Goal: Browse casually: Explore the website without a specific task or goal

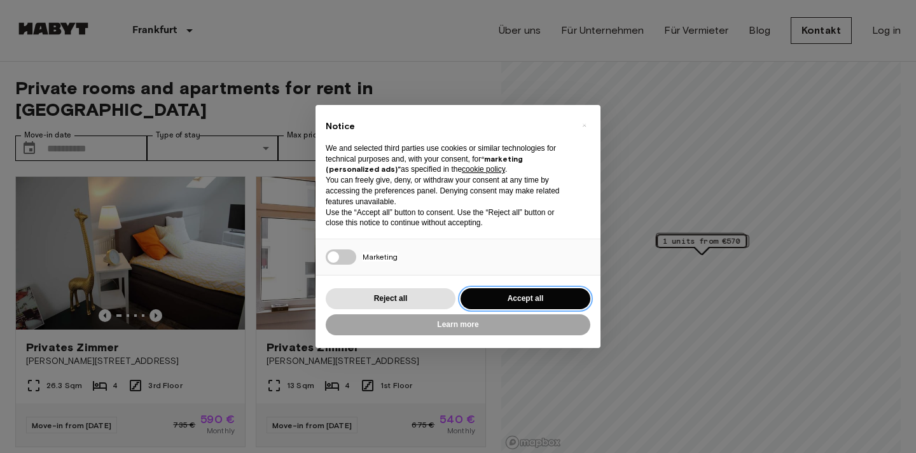
click at [511, 302] on button "Accept all" at bounding box center [525, 298] width 130 height 21
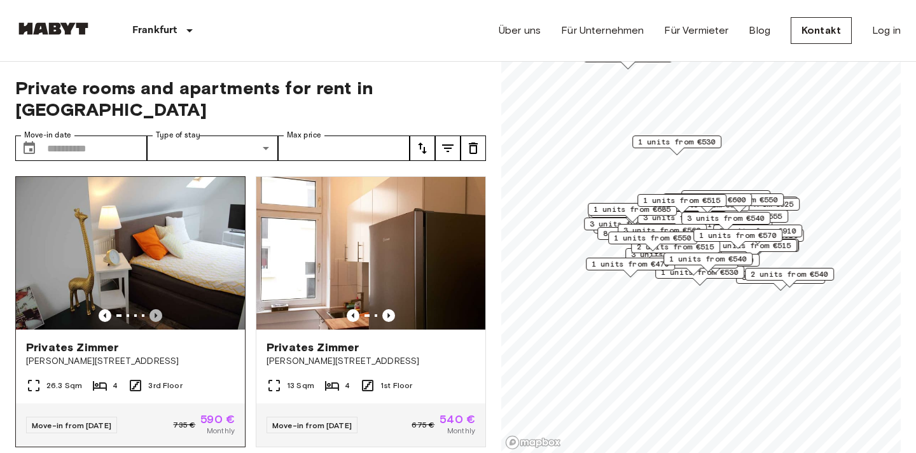
click at [158, 309] on icon "Previous image" at bounding box center [155, 315] width 13 height 13
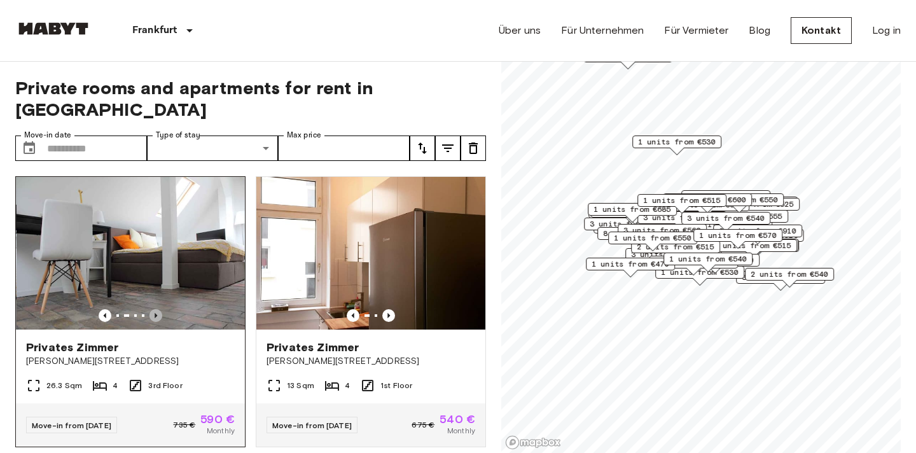
click at [158, 309] on icon "Previous image" at bounding box center [155, 315] width 13 height 13
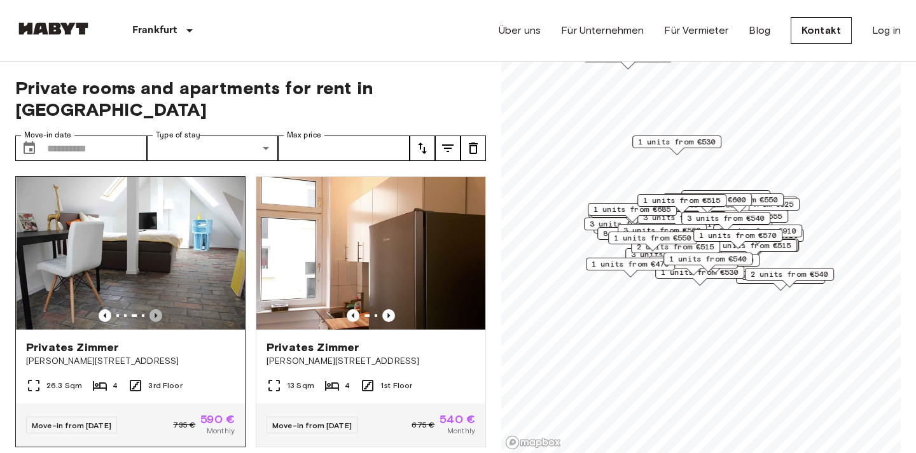
click at [158, 309] on icon "Previous image" at bounding box center [155, 315] width 13 height 13
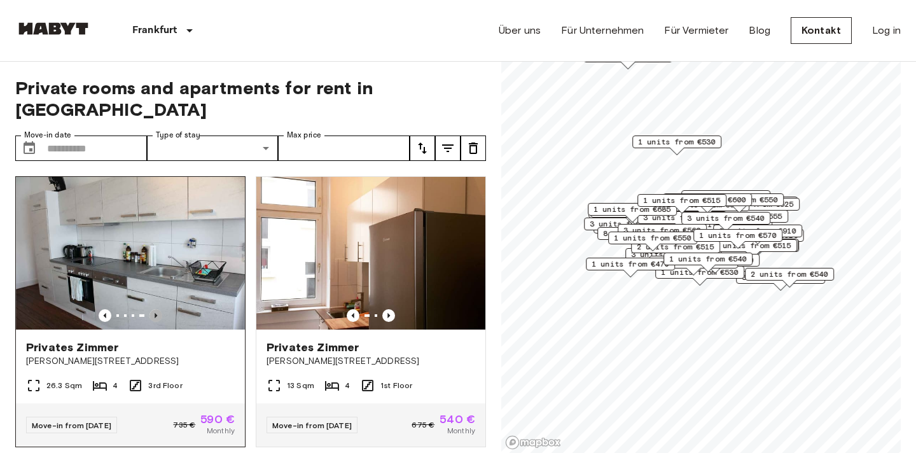
click at [158, 309] on icon "Previous image" at bounding box center [155, 315] width 13 height 13
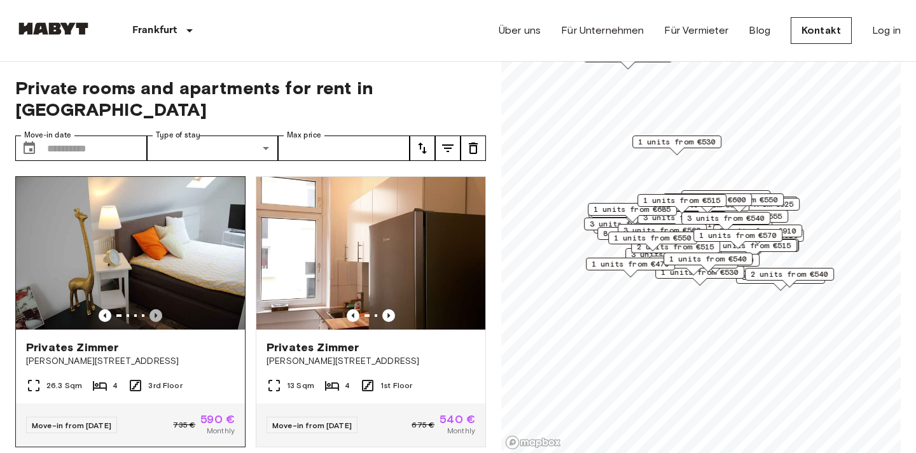
click at [158, 309] on icon "Previous image" at bounding box center [155, 315] width 13 height 13
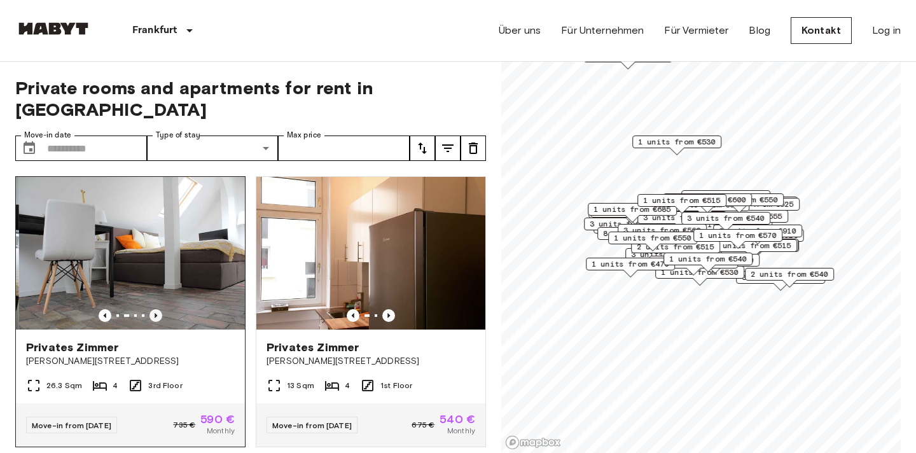
click at [158, 309] on icon "Previous image" at bounding box center [155, 315] width 13 height 13
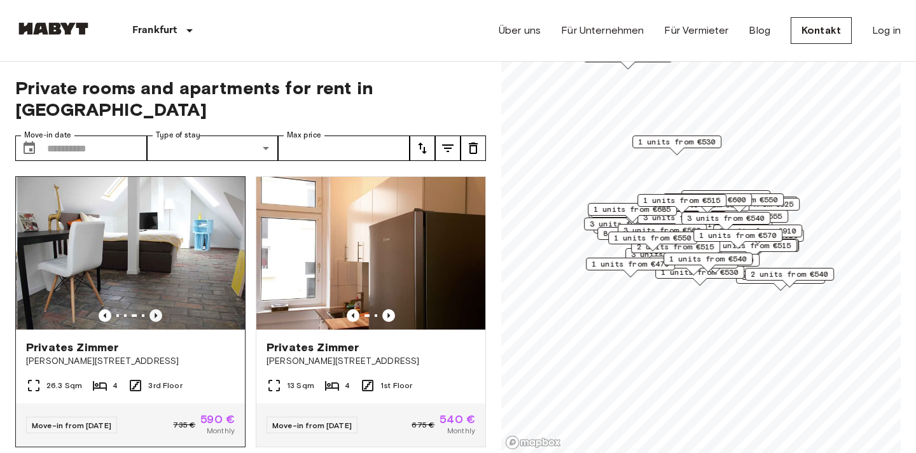
click at [158, 309] on icon "Previous image" at bounding box center [155, 315] width 13 height 13
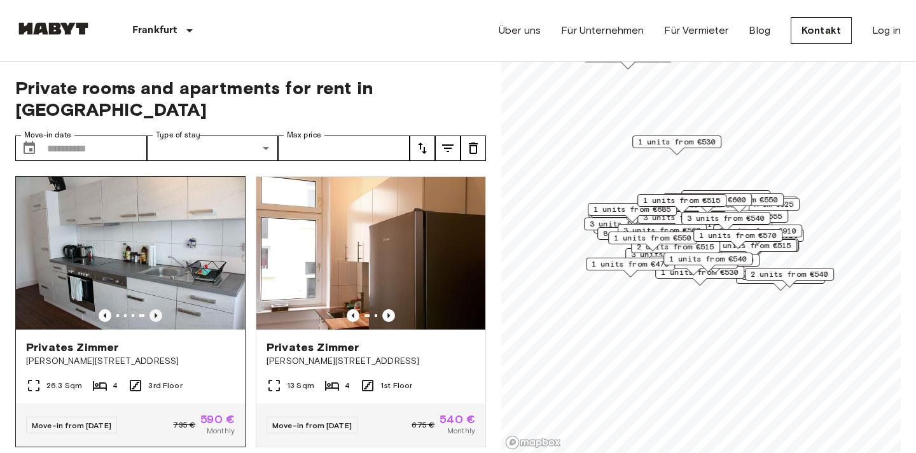
click at [158, 309] on icon "Previous image" at bounding box center [155, 315] width 13 height 13
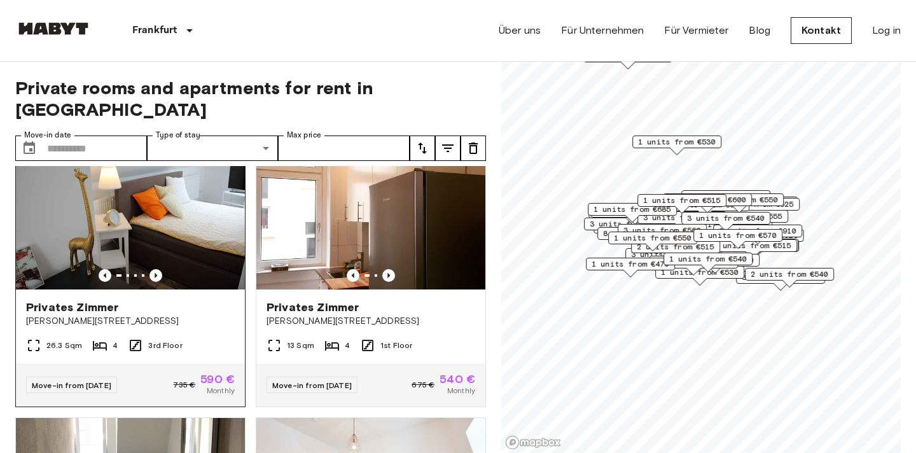
scroll to position [53, 0]
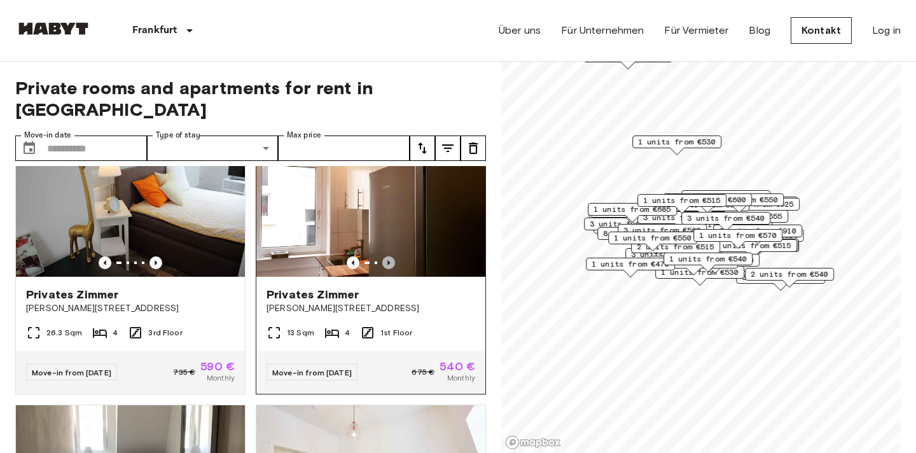
click at [389, 260] on icon "Previous image" at bounding box center [388, 262] width 3 height 5
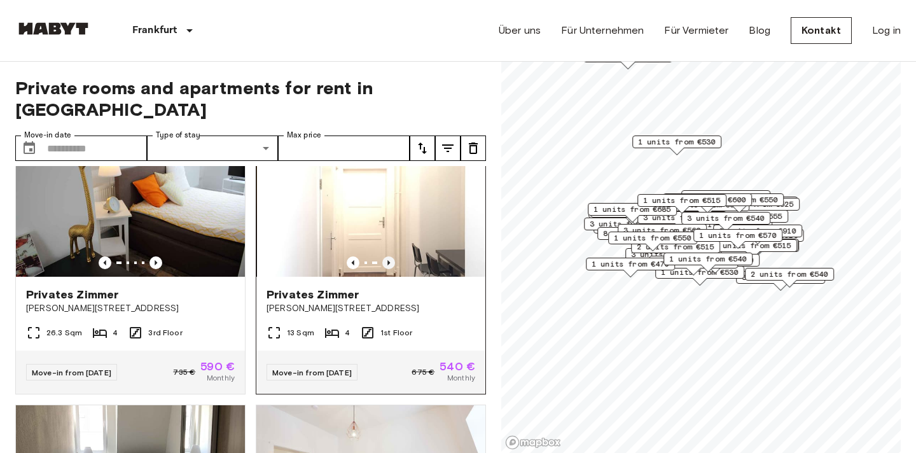
click at [389, 260] on icon "Previous image" at bounding box center [388, 262] width 3 height 5
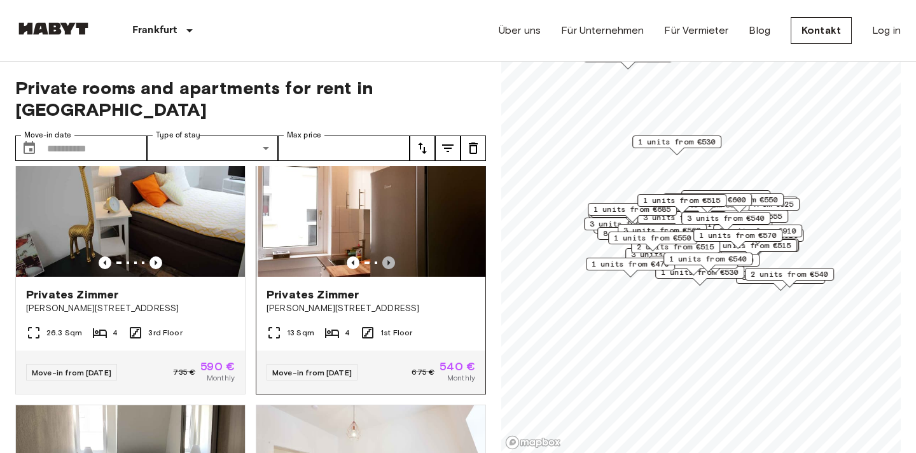
click at [389, 260] on icon "Previous image" at bounding box center [388, 262] width 3 height 5
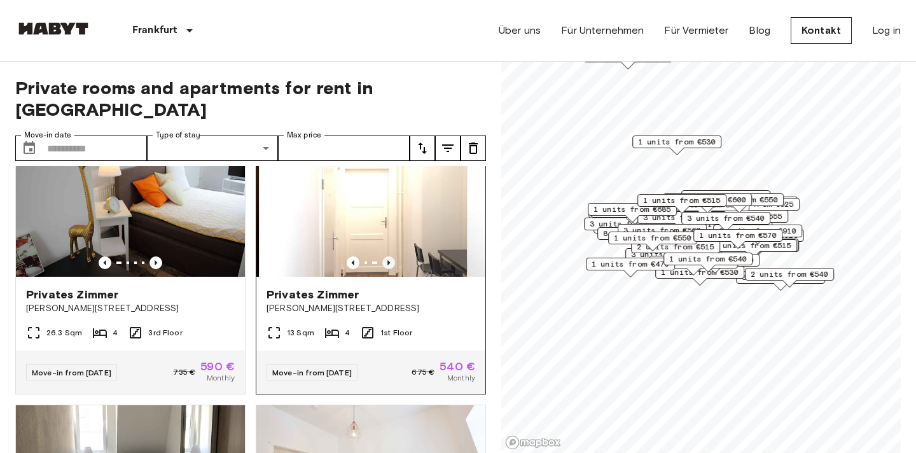
click at [389, 260] on icon "Previous image" at bounding box center [388, 262] width 3 height 5
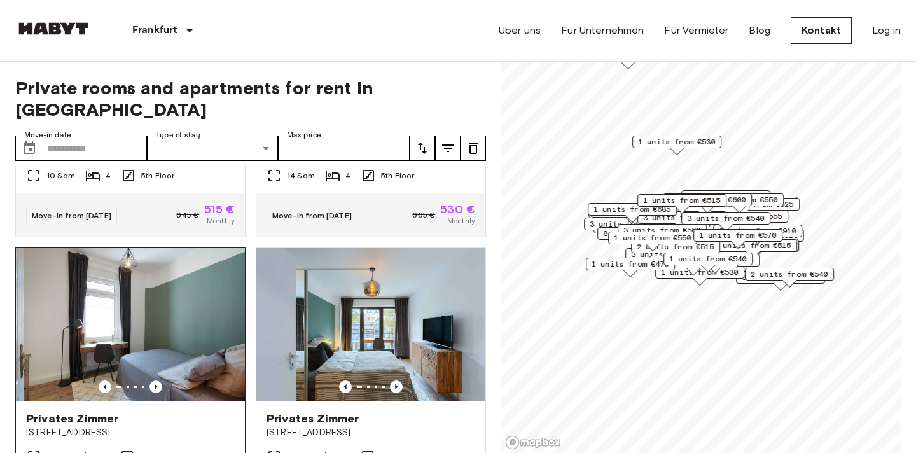
scroll to position [527, 0]
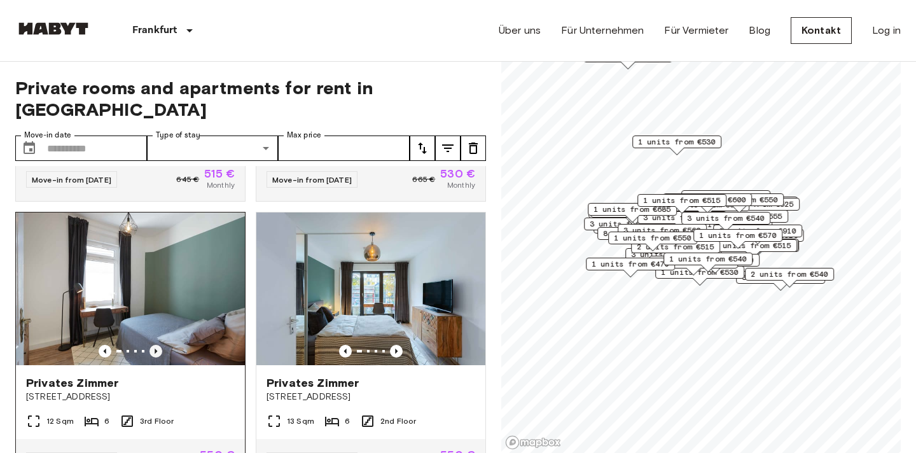
click at [156, 348] on icon "Previous image" at bounding box center [156, 350] width 3 height 5
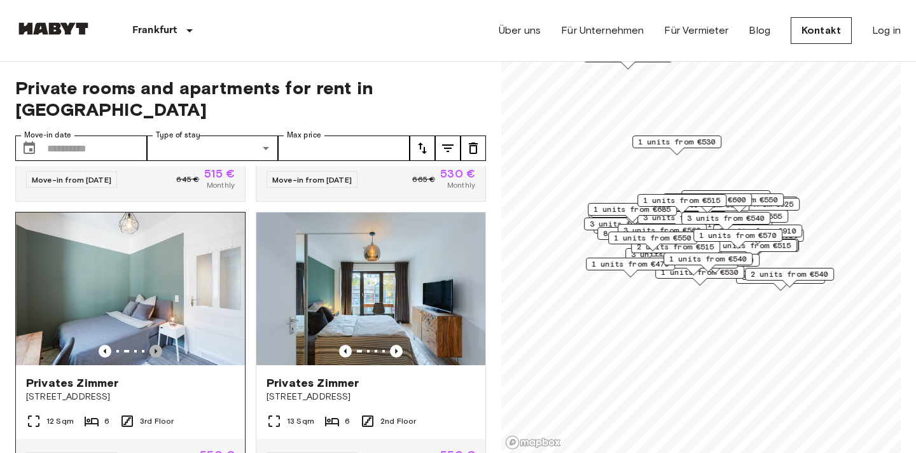
click at [156, 348] on icon "Previous image" at bounding box center [156, 350] width 3 height 5
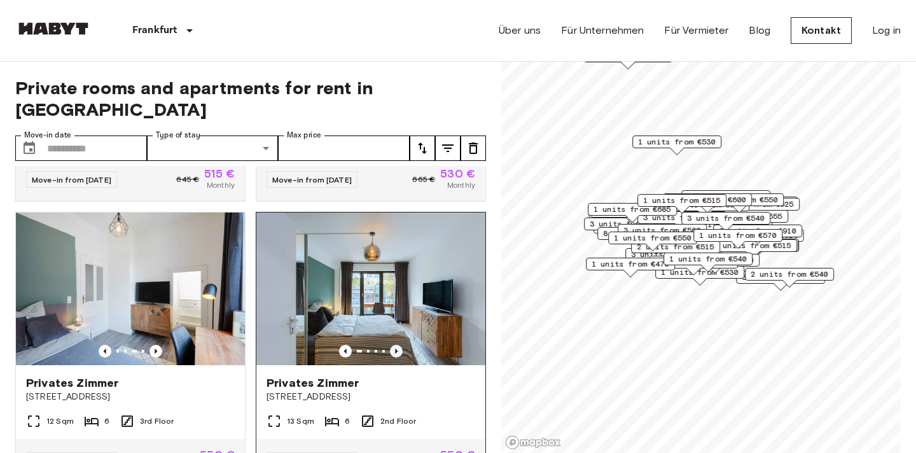
click at [396, 345] on icon "Previous image" at bounding box center [396, 351] width 13 height 13
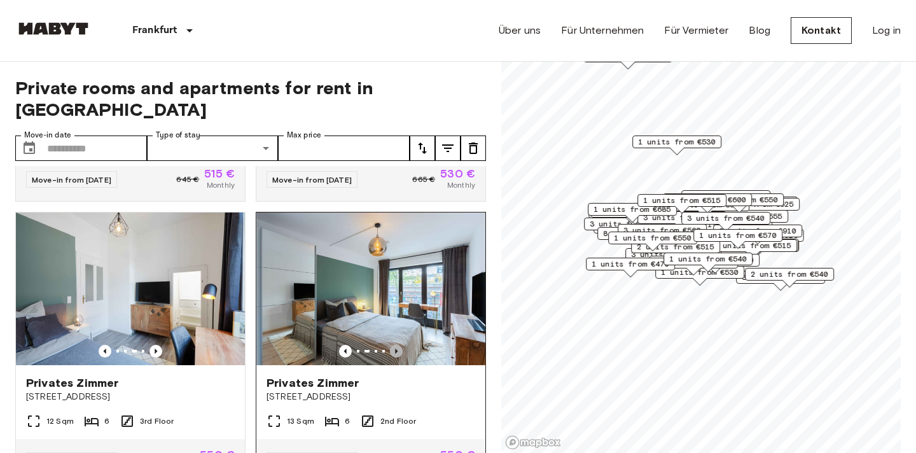
click at [396, 345] on icon "Previous image" at bounding box center [396, 351] width 13 height 13
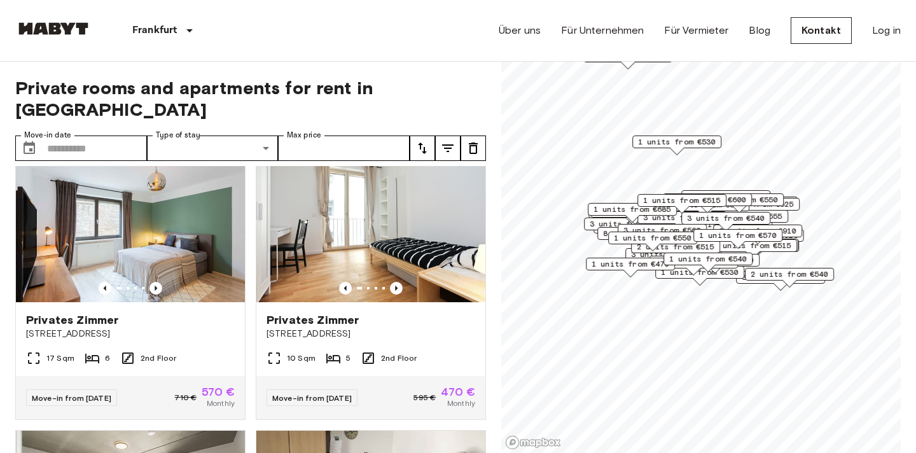
scroll to position [1140, 0]
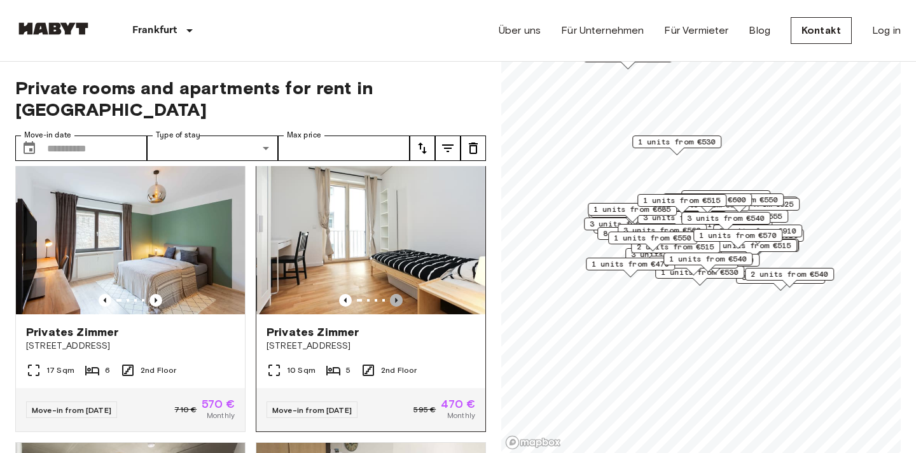
click at [396, 294] on icon "Previous image" at bounding box center [396, 300] width 13 height 13
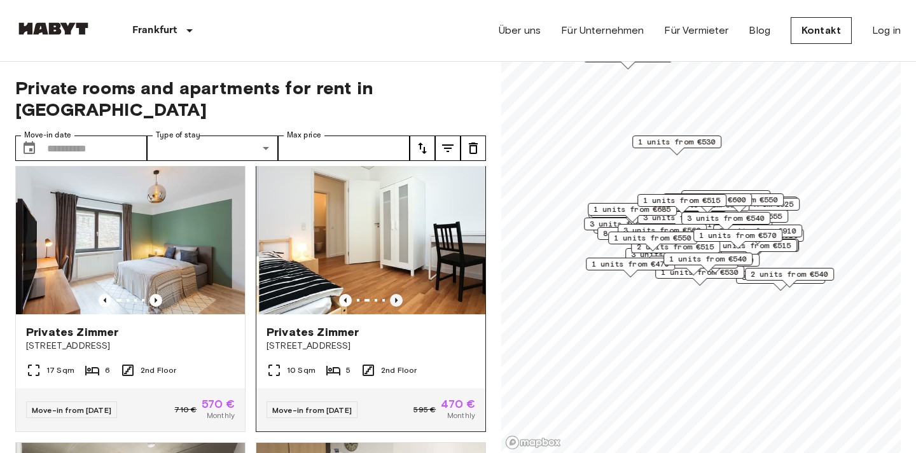
scroll to position [1136, 0]
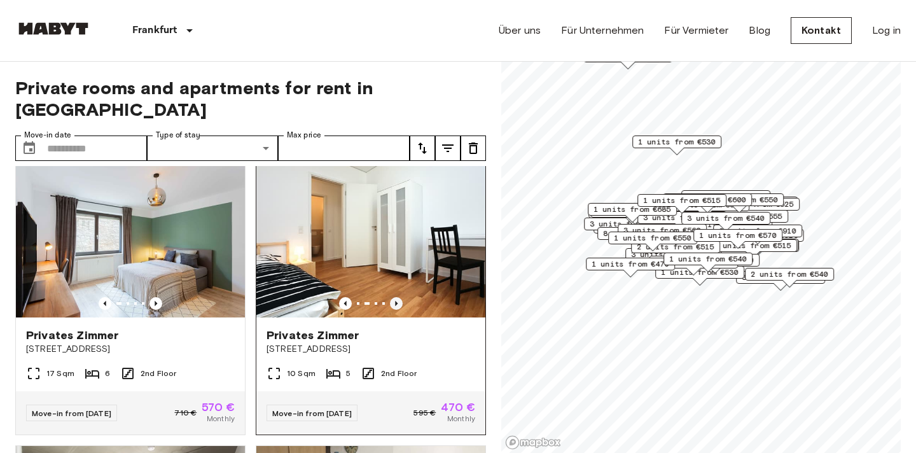
click at [396, 301] on icon "Previous image" at bounding box center [396, 303] width 3 height 5
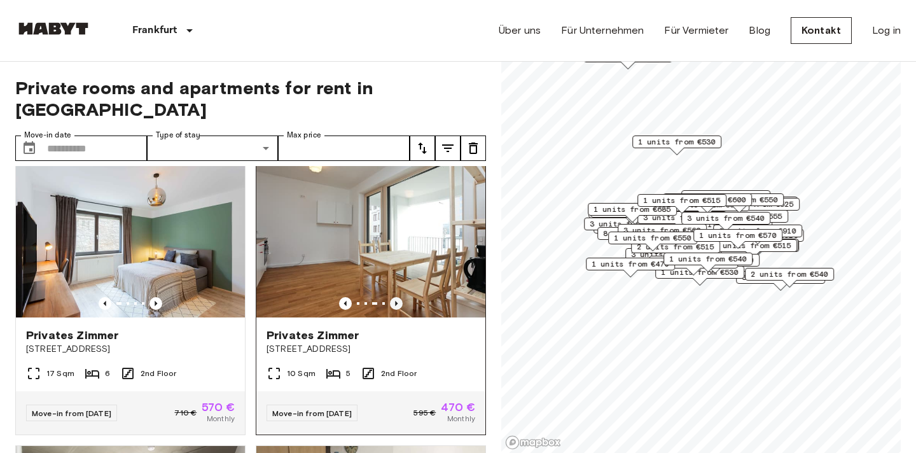
click at [396, 301] on icon "Previous image" at bounding box center [396, 303] width 3 height 5
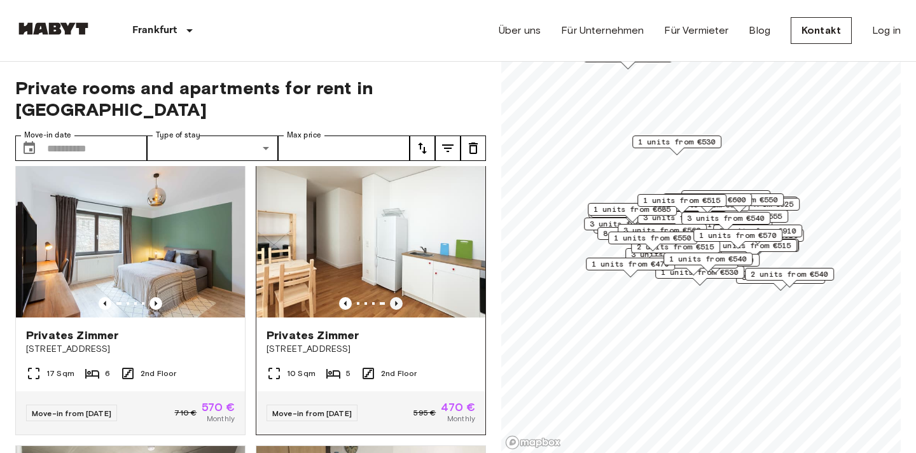
click at [396, 301] on icon "Previous image" at bounding box center [396, 303] width 3 height 5
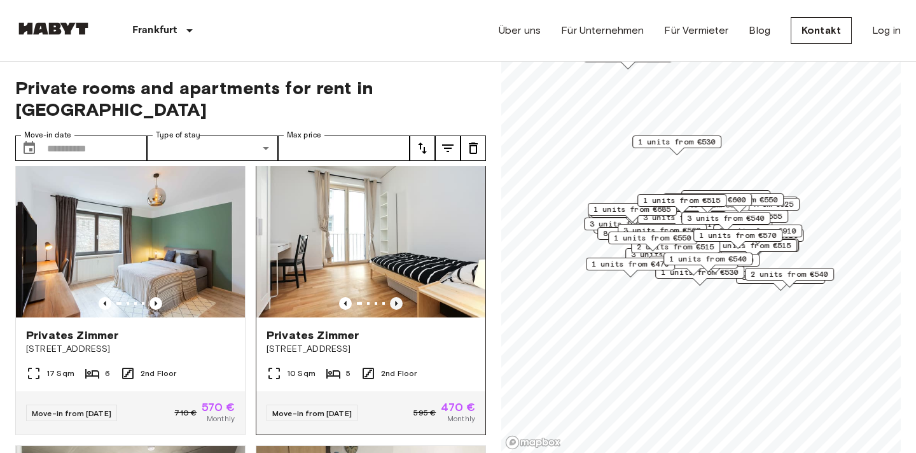
click at [396, 301] on icon "Previous image" at bounding box center [396, 303] width 3 height 5
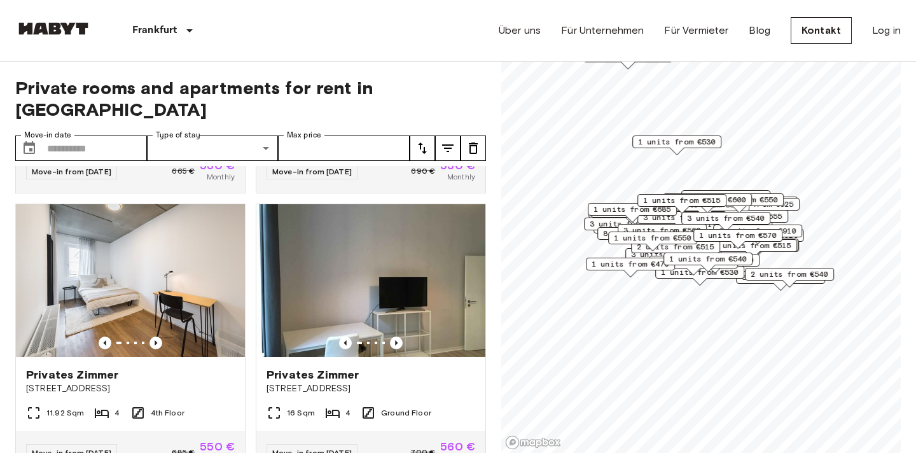
scroll to position [2240, 0]
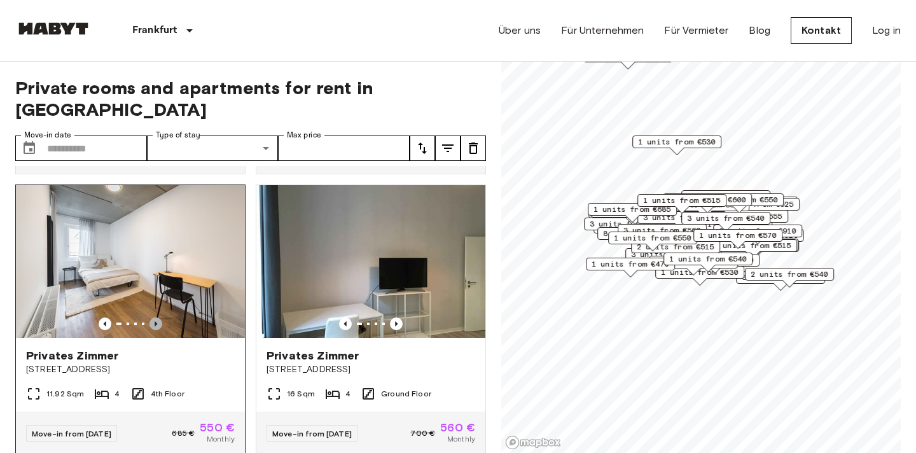
click at [158, 317] on icon "Previous image" at bounding box center [155, 323] width 13 height 13
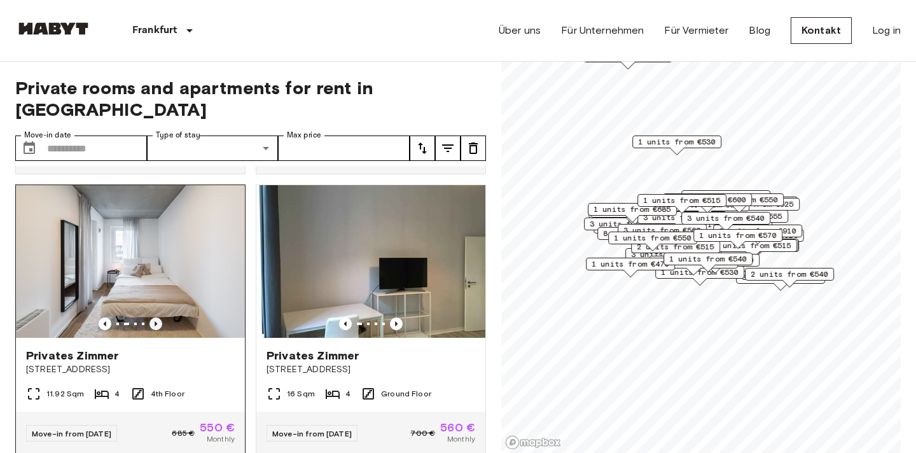
click at [158, 317] on icon "Previous image" at bounding box center [155, 323] width 13 height 13
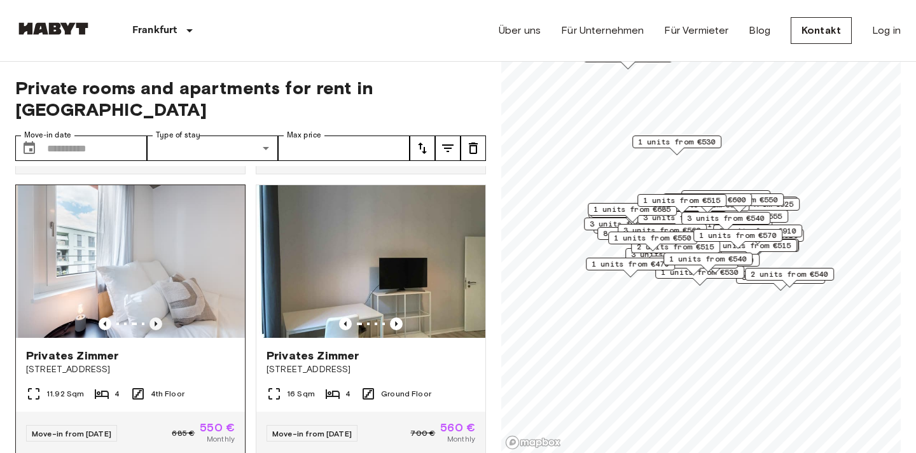
click at [158, 317] on icon "Previous image" at bounding box center [155, 323] width 13 height 13
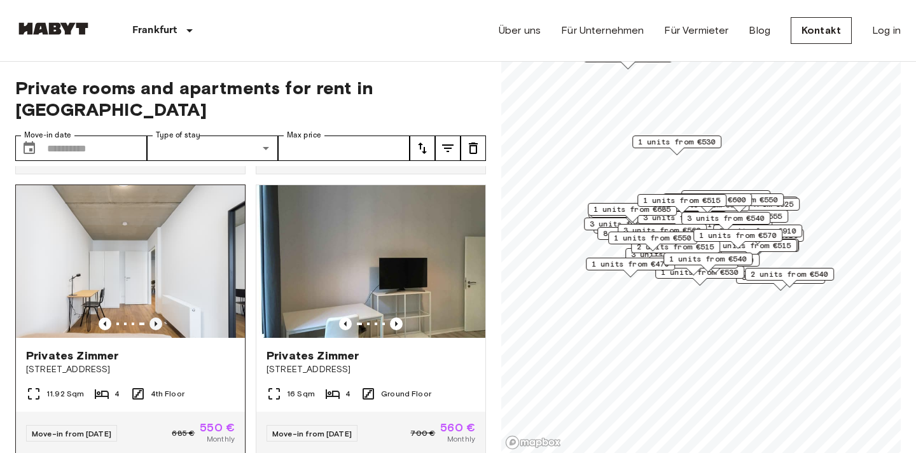
click at [158, 317] on icon "Previous image" at bounding box center [155, 323] width 13 height 13
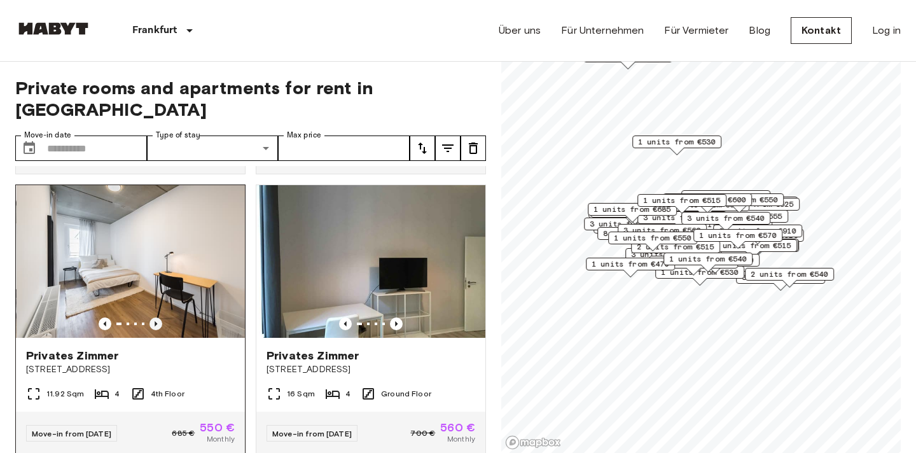
click at [158, 317] on icon "Previous image" at bounding box center [155, 323] width 13 height 13
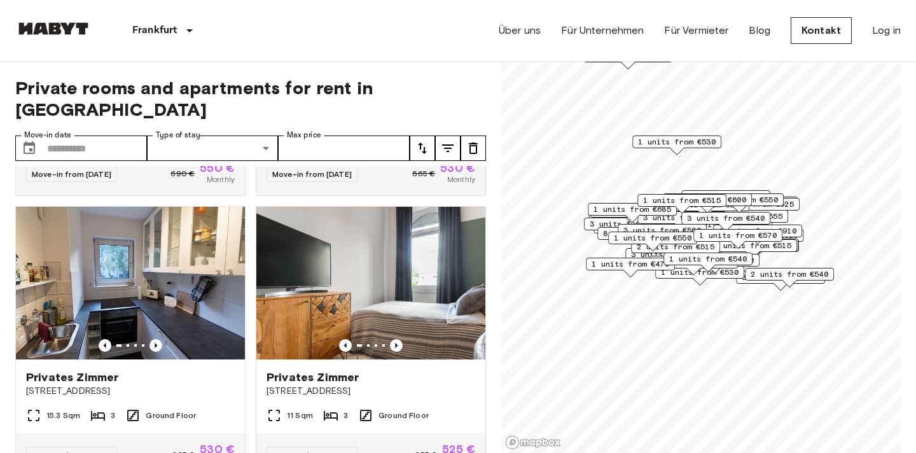
scroll to position [2777, 0]
